Goal: Task Accomplishment & Management: Manage account settings

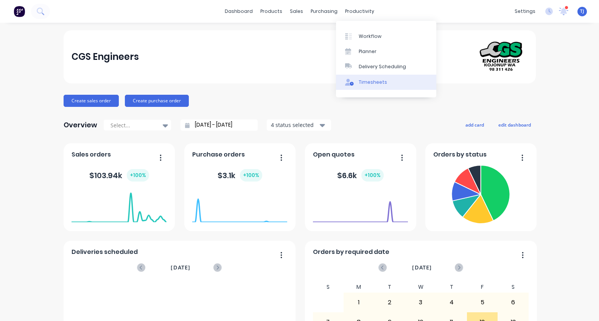
click at [365, 79] on div "Timesheets" at bounding box center [373, 82] width 28 height 7
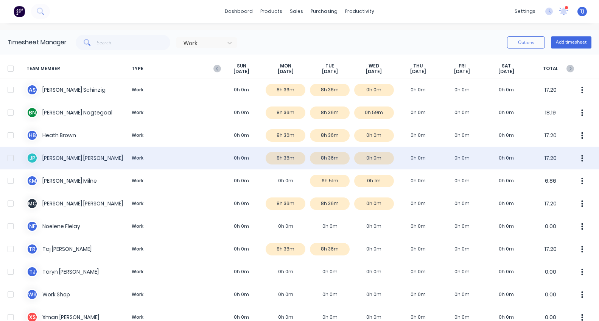
click at [63, 156] on div "[PERSON_NAME] Work 0h 0m 8h 36m 8h 36m 0h 0m 0h 0m 0h 0m 0h 0m 17.20" at bounding box center [299, 158] width 599 height 23
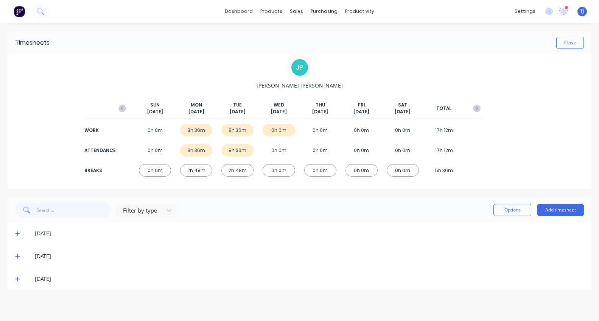
click at [19, 257] on icon at bounding box center [17, 255] width 5 height 5
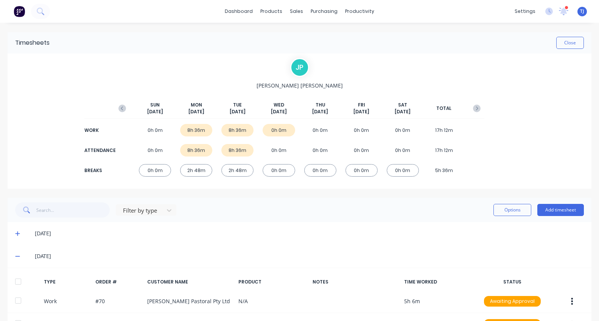
click at [19, 10] on img at bounding box center [19, 11] width 11 height 11
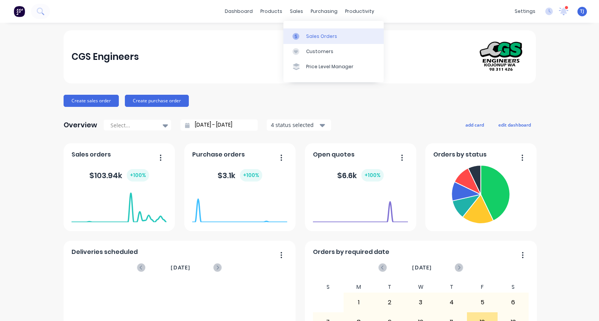
click at [310, 34] on div "Sales Orders" at bounding box center [321, 36] width 31 height 7
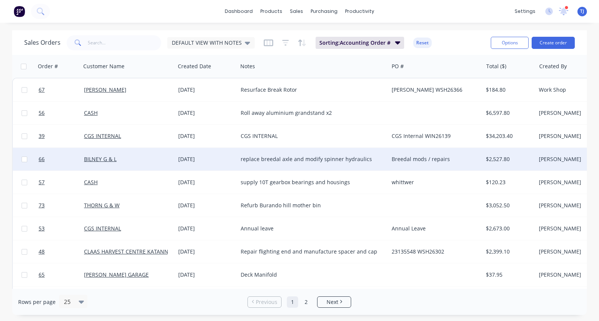
scroll to position [126, 0]
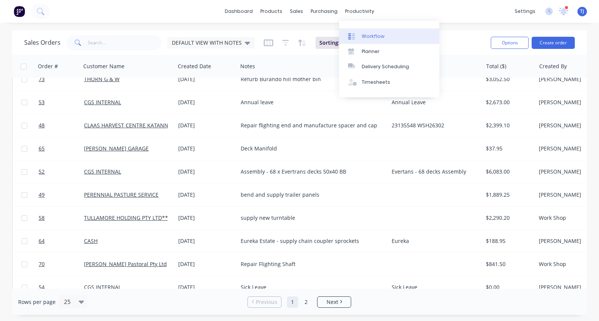
click at [370, 36] on div "Workflow" at bounding box center [373, 36] width 23 height 7
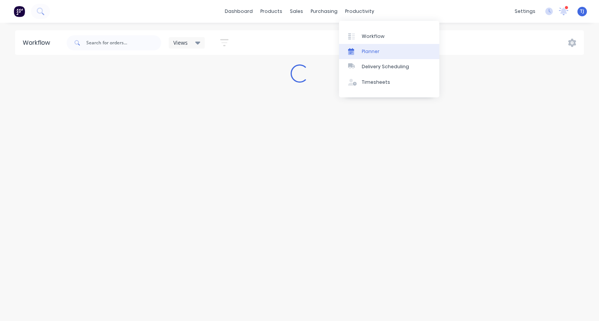
click at [367, 50] on div "Planner" at bounding box center [371, 51] width 18 height 7
click at [356, 4] on div "dashboard products sales purchasing productivity dashboard products Product Cat…" at bounding box center [299, 11] width 599 height 23
click at [368, 27] on div "Workflow Planner Delivery Scheduling Timesheets" at bounding box center [389, 59] width 100 height 76
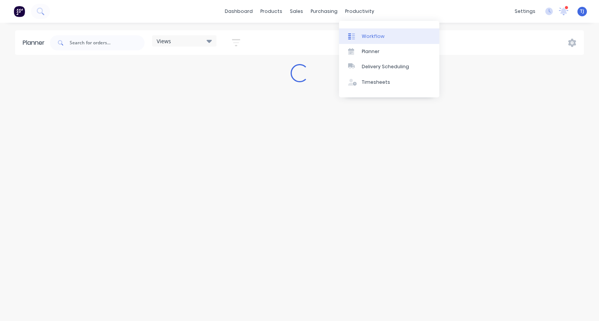
click at [368, 37] on div "Workflow" at bounding box center [373, 36] width 23 height 7
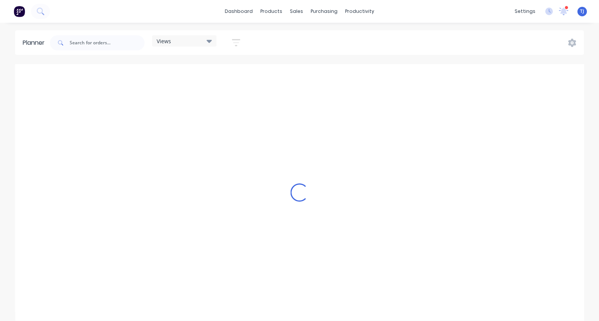
scroll to position [0, 364]
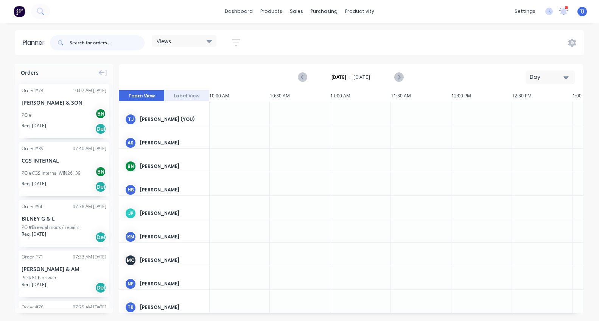
click at [94, 42] on input "text" at bounding box center [107, 42] width 75 height 15
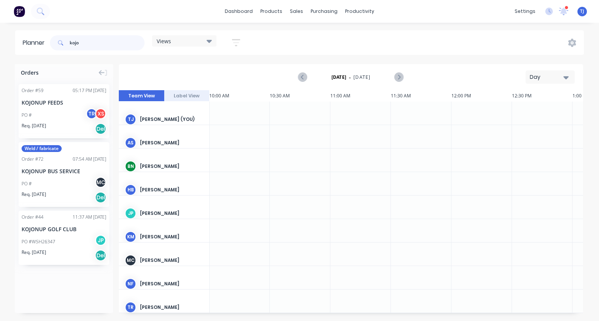
type input "kojo"
click at [51, 107] on div "Order # 59 05:17 PM [DATE] KOJONUP FEEDS PO # TR XS Req. [DATE] Del" at bounding box center [64, 111] width 91 height 54
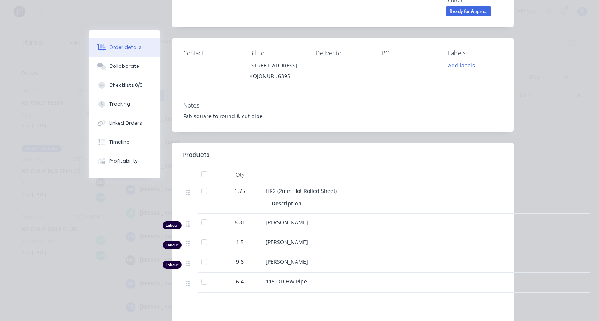
scroll to position [0, 0]
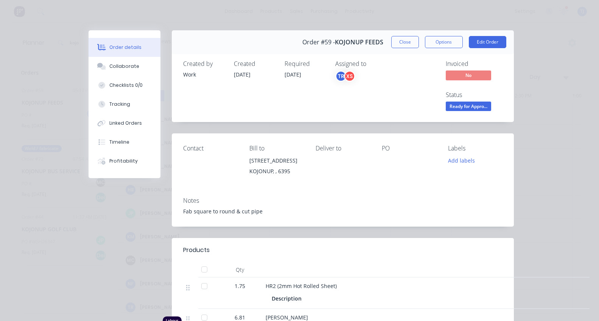
click at [402, 42] on button "Close" at bounding box center [405, 42] width 28 height 12
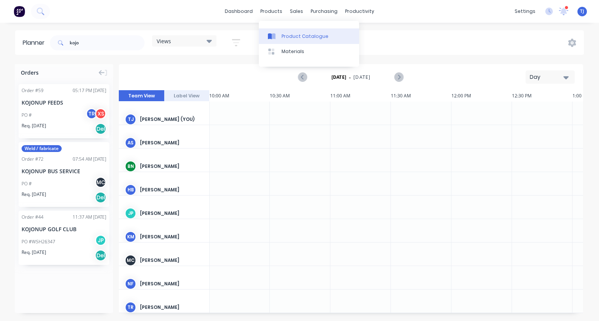
click at [295, 35] on div "Product Catalogue" at bounding box center [305, 36] width 47 height 7
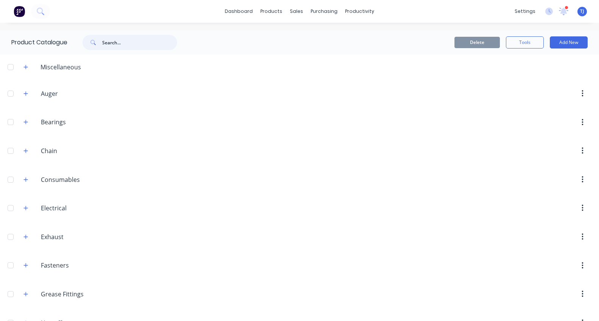
click at [122, 38] on input "text" at bounding box center [139, 42] width 75 height 15
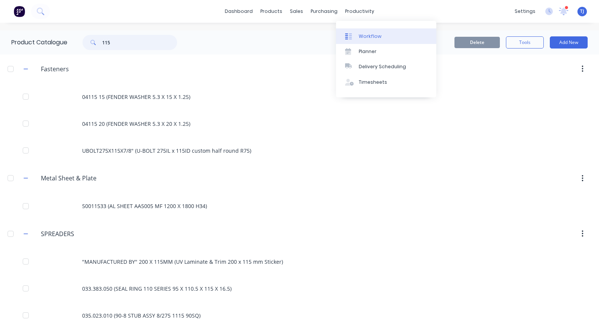
type input "115"
click at [372, 39] on div "Workflow" at bounding box center [370, 36] width 23 height 7
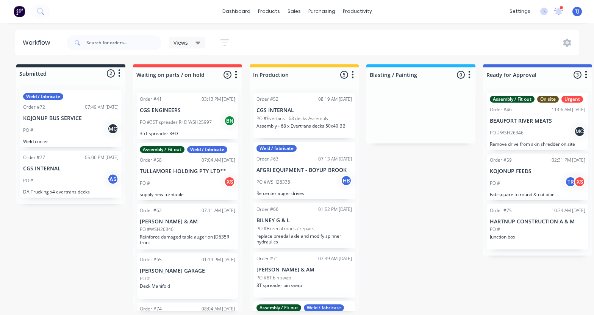
click at [528, 176] on div "PO # TR XS" at bounding box center [536, 183] width 95 height 14
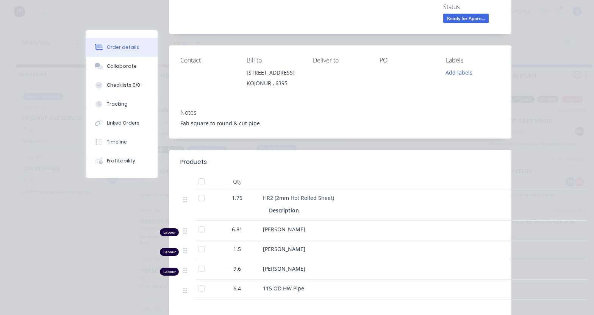
scroll to position [189, 0]
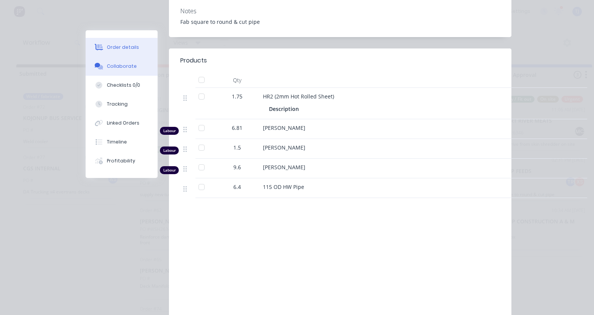
click at [131, 63] on div "Collaborate" at bounding box center [122, 66] width 30 height 7
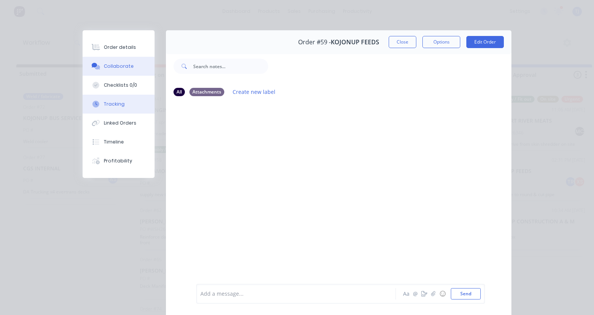
click at [119, 103] on div "Tracking" at bounding box center [114, 104] width 21 height 7
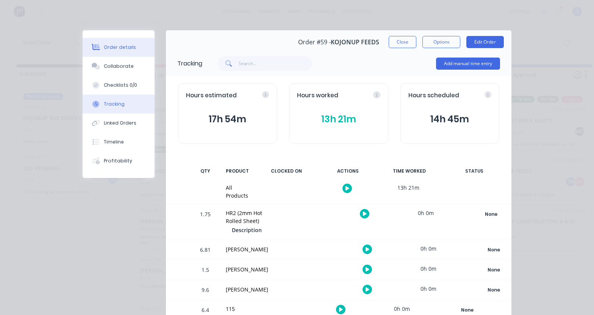
click at [128, 43] on button "Order details" at bounding box center [119, 47] width 72 height 19
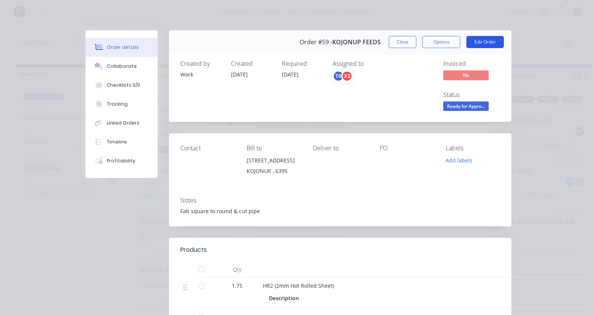
click at [486, 43] on button "Edit Order" at bounding box center [484, 42] width 37 height 12
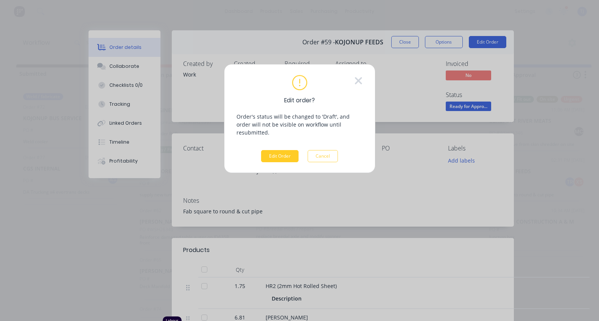
click at [282, 151] on button "Edit Order" at bounding box center [279, 156] width 37 height 12
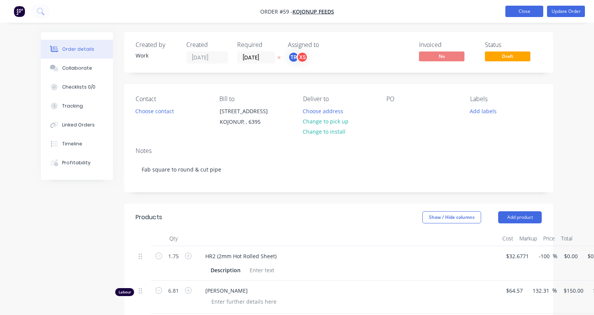
click at [512, 11] on button "Close" at bounding box center [524, 11] width 38 height 11
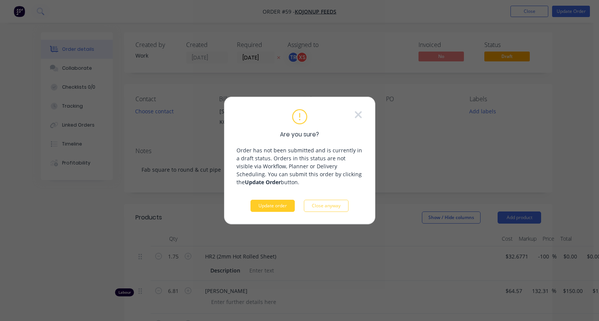
click at [270, 205] on button "Update order" at bounding box center [273, 206] width 44 height 12
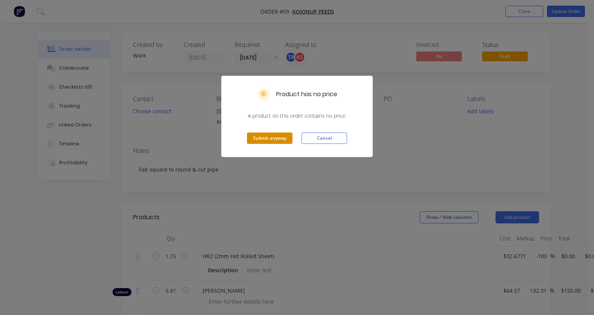
click at [274, 138] on button "Submit anyway" at bounding box center [269, 137] width 45 height 11
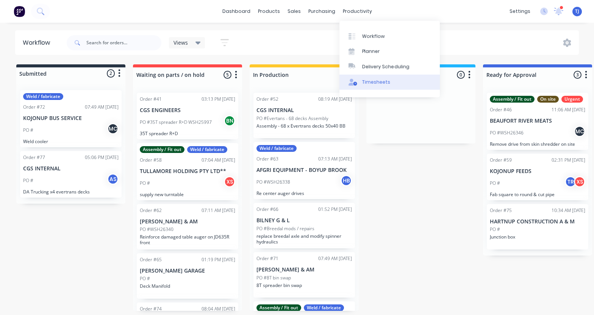
click at [369, 79] on div "Timesheets" at bounding box center [376, 82] width 28 height 7
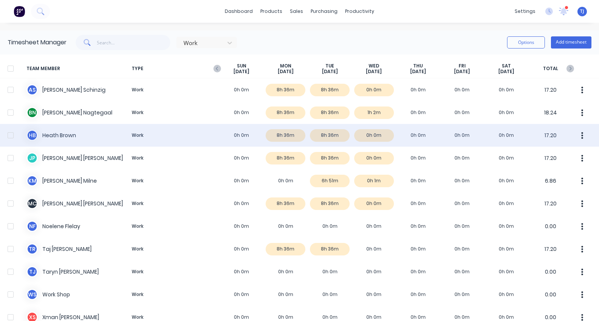
click at [366, 135] on div "[PERSON_NAME] Work 0h 0m 8h 36m 8h 36m 0h 0m 0h 0m 0h 0m 0h 0m 17.20" at bounding box center [299, 135] width 599 height 23
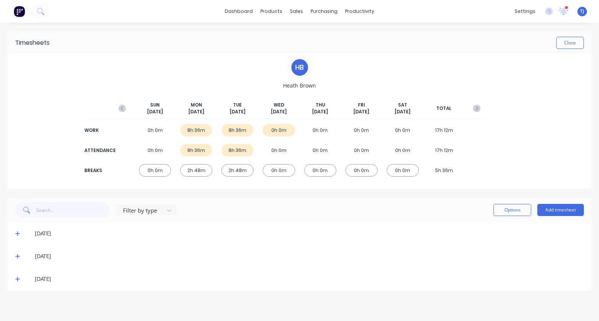
click at [17, 277] on icon at bounding box center [17, 278] width 5 height 5
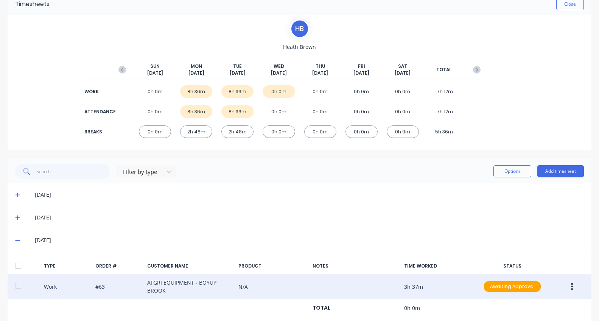
scroll to position [56, 0]
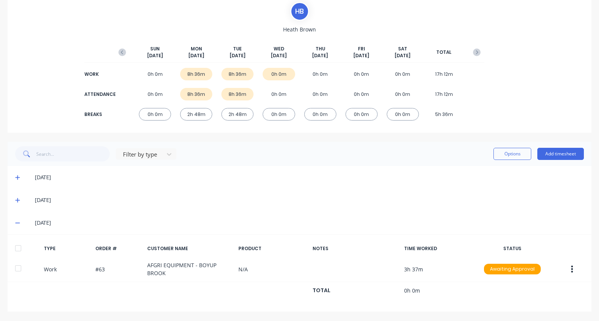
click at [16, 198] on icon at bounding box center [17, 199] width 5 height 5
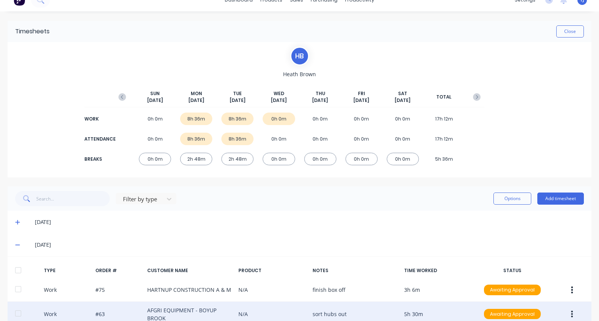
scroll to position [0, 0]
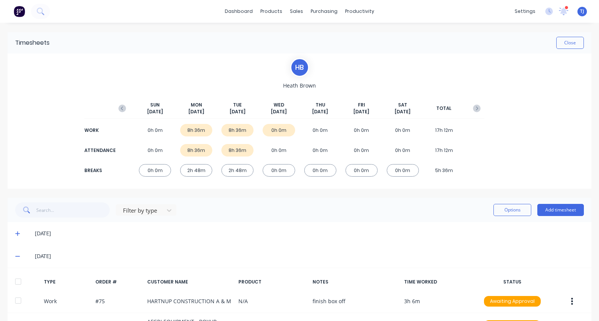
click at [15, 233] on div "[DATE]" at bounding box center [300, 233] width 584 height 23
click at [18, 234] on icon at bounding box center [17, 233] width 5 height 5
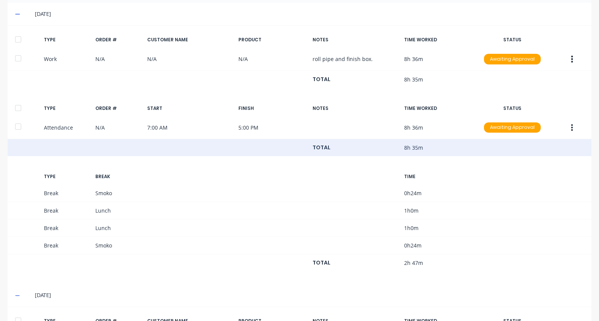
scroll to position [472, 0]
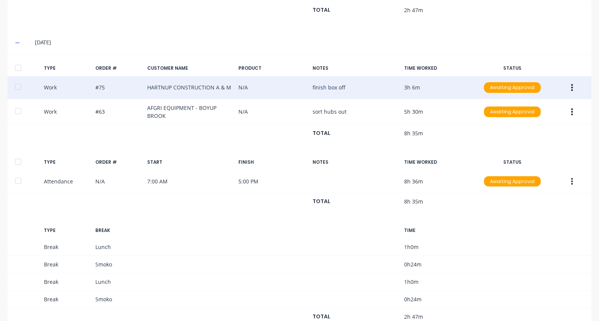
click at [190, 84] on div "Work #75 HARTNUP CONSTRUCTION A & M N/A finish box off 3h 6m Awaiting Approval" at bounding box center [300, 87] width 584 height 23
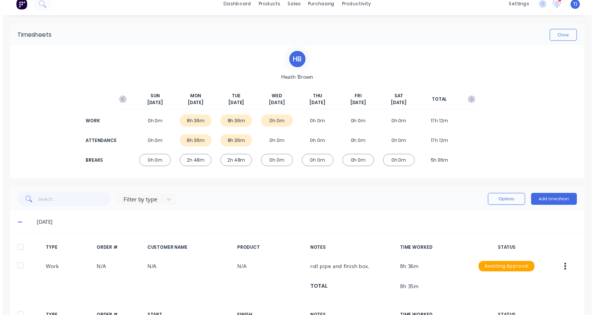
scroll to position [0, 0]
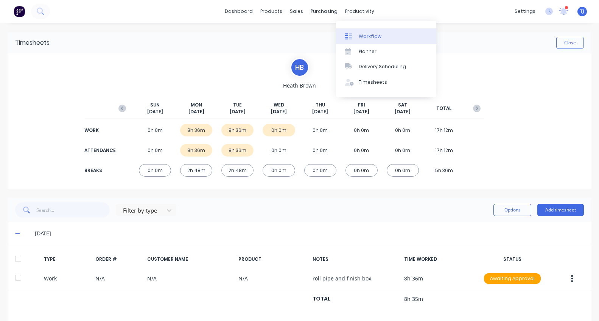
click at [367, 38] on div "Workflow" at bounding box center [370, 36] width 23 height 7
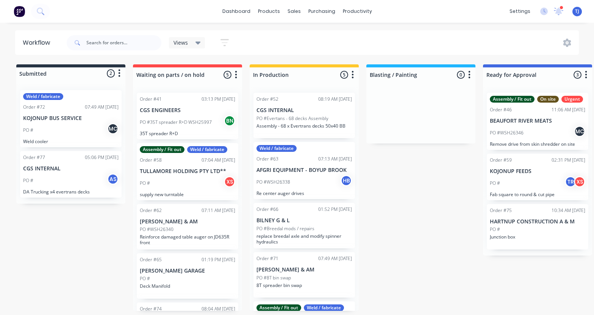
click at [511, 226] on div "PO #" at bounding box center [536, 229] width 95 height 7
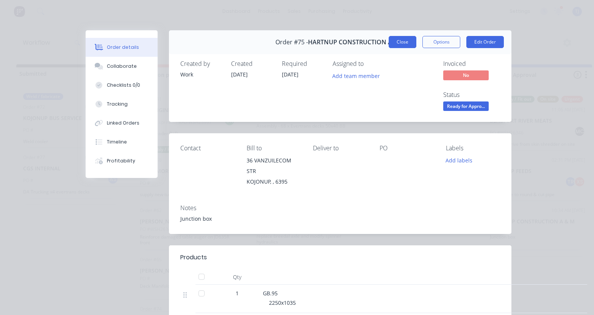
click at [404, 42] on button "Close" at bounding box center [402, 42] width 28 height 12
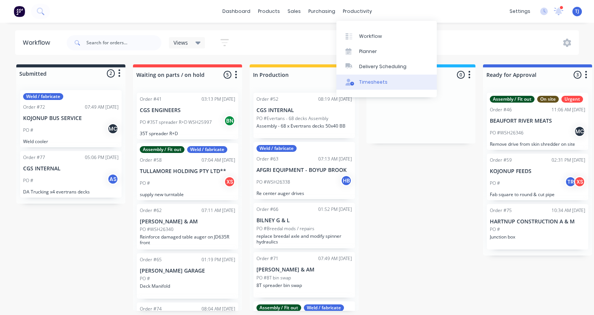
click at [366, 79] on div "Timesheets" at bounding box center [373, 82] width 28 height 7
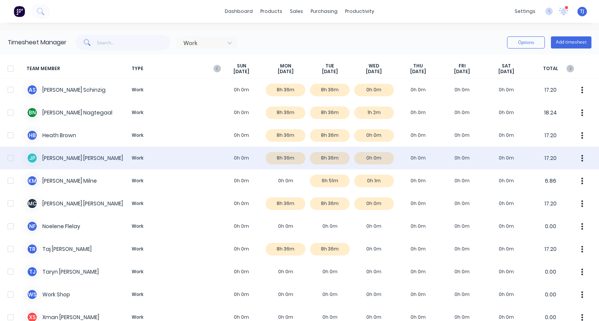
click at [50, 159] on div "[PERSON_NAME] Work 0h 0m 8h 36m 8h 36m 0h 0m 0h 0m 0h 0m 0h 0m 17.20" at bounding box center [299, 158] width 599 height 23
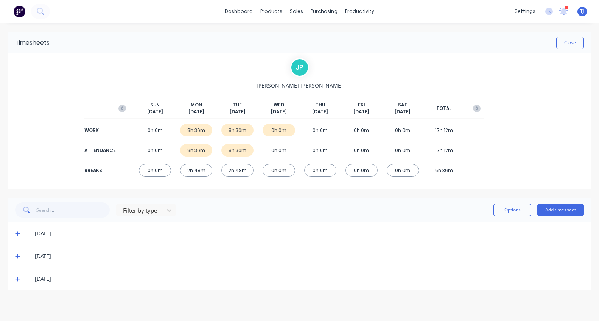
click at [16, 254] on icon at bounding box center [17, 255] width 5 height 5
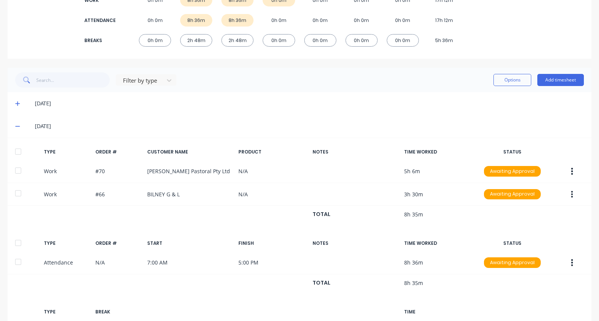
scroll to position [134, 0]
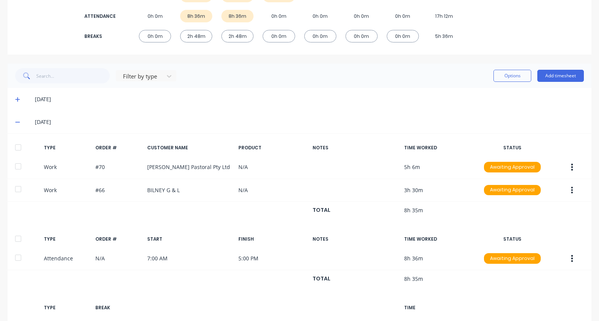
click at [18, 98] on icon at bounding box center [17, 99] width 5 height 5
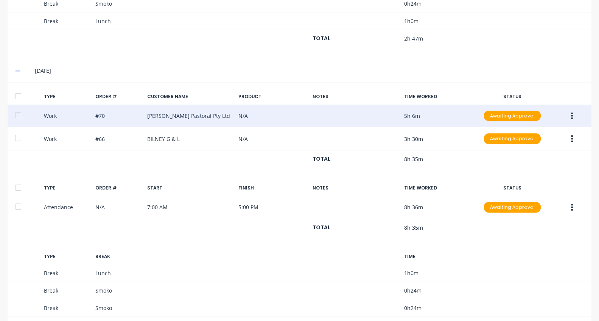
scroll to position [592, 0]
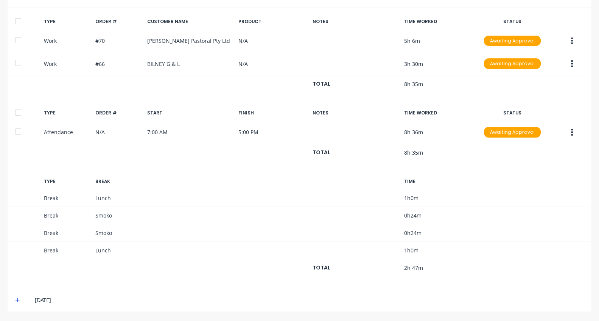
click at [18, 299] on icon at bounding box center [17, 300] width 5 height 5
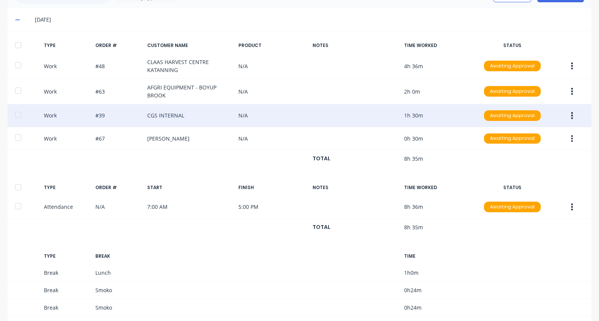
scroll to position [87, 0]
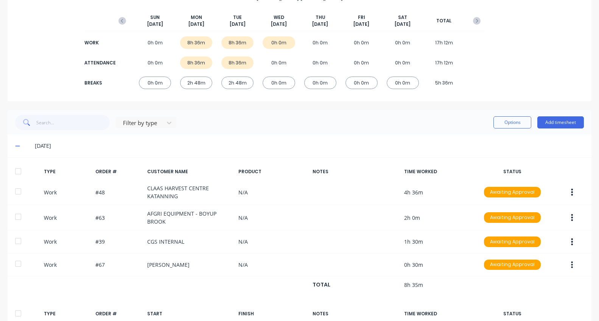
click at [229, 42] on div "8h 36m" at bounding box center [237, 42] width 32 height 12
click at [19, 145] on icon at bounding box center [17, 145] width 5 height 5
